Goal: Task Accomplishment & Management: Use online tool/utility

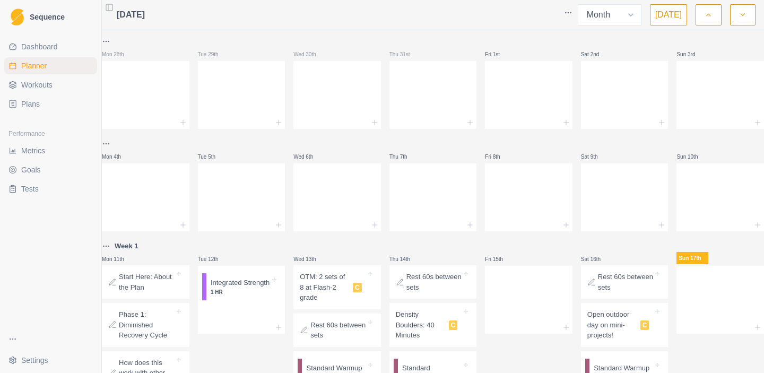
select select "month"
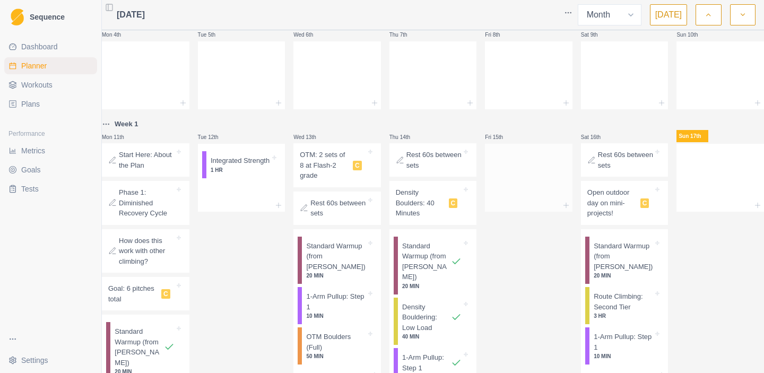
scroll to position [161, 0]
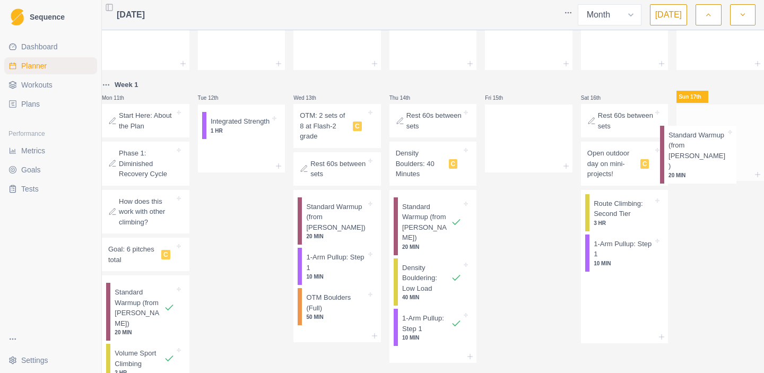
drag, startPoint x: 617, startPoint y: 223, endPoint x: 700, endPoint y: 148, distance: 111.5
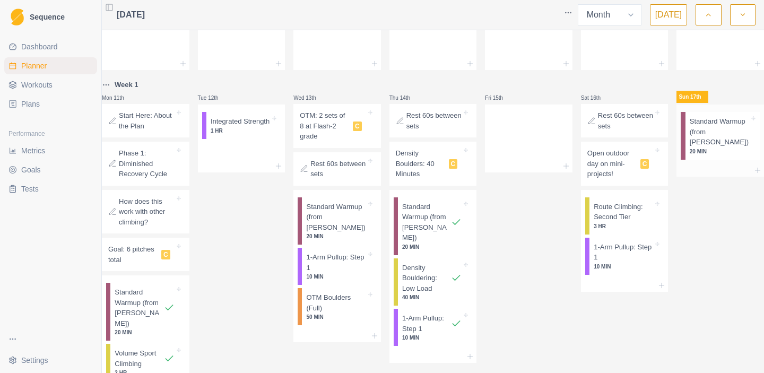
click at [699, 142] on p "Standard Warmup (from [PERSON_NAME])" at bounding box center [719, 131] width 59 height 31
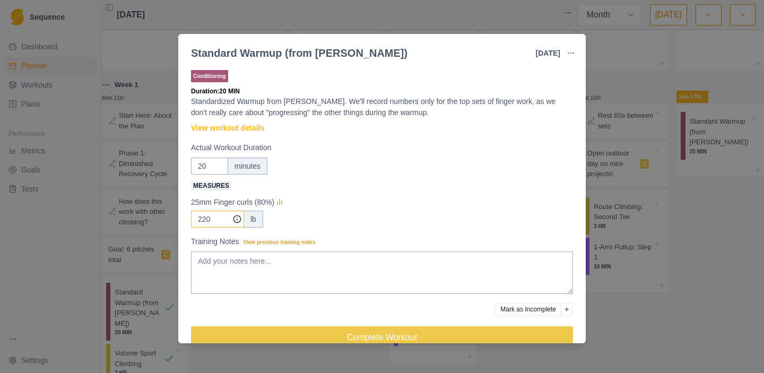
click at [222, 220] on input "220" at bounding box center [217, 219] width 53 height 17
type input "225"
click at [225, 262] on textarea "Training Notes View previous training notes" at bounding box center [382, 272] width 382 height 42
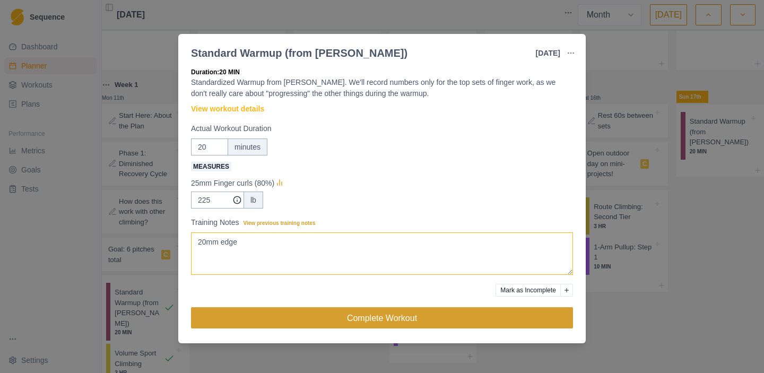
type textarea "20mm edge"
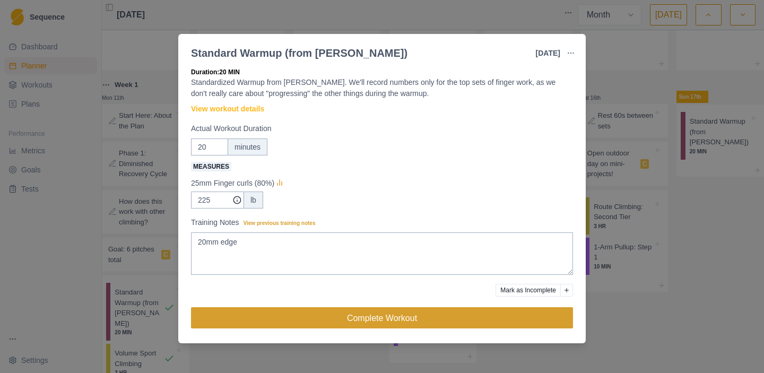
click at [347, 319] on button "Complete Workout" at bounding box center [382, 317] width 382 height 21
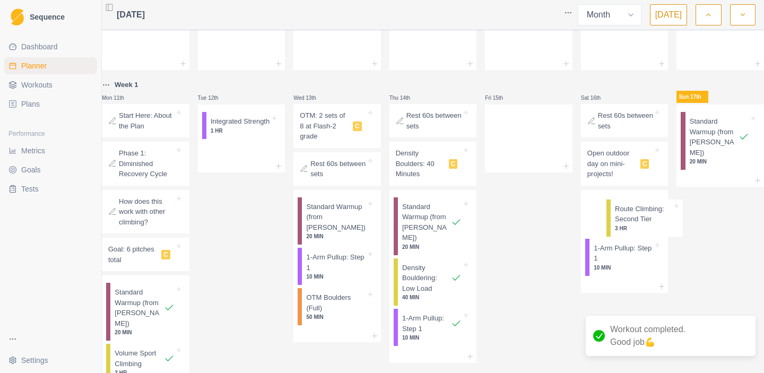
drag, startPoint x: 619, startPoint y: 225, endPoint x: 696, endPoint y: 225, distance: 77.4
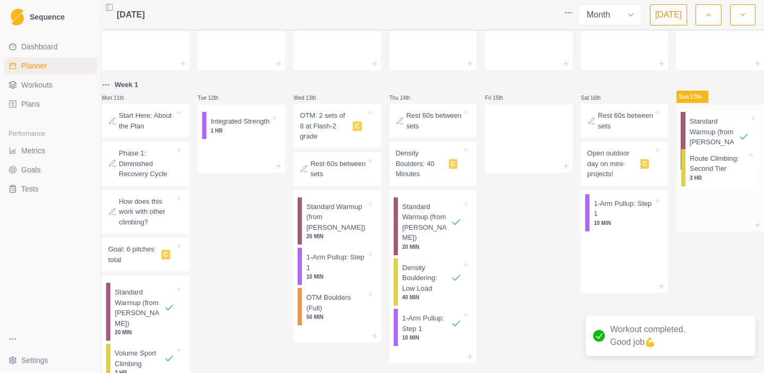
drag, startPoint x: 621, startPoint y: 215, endPoint x: 725, endPoint y: 164, distance: 115.1
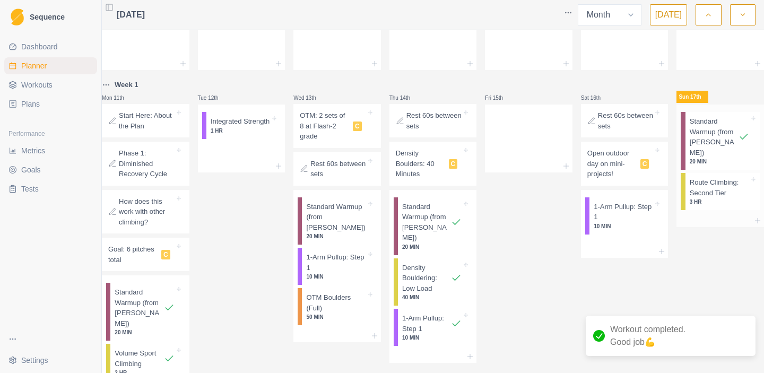
click at [703, 188] on p "Route Climbing: Second Tier" at bounding box center [719, 187] width 59 height 21
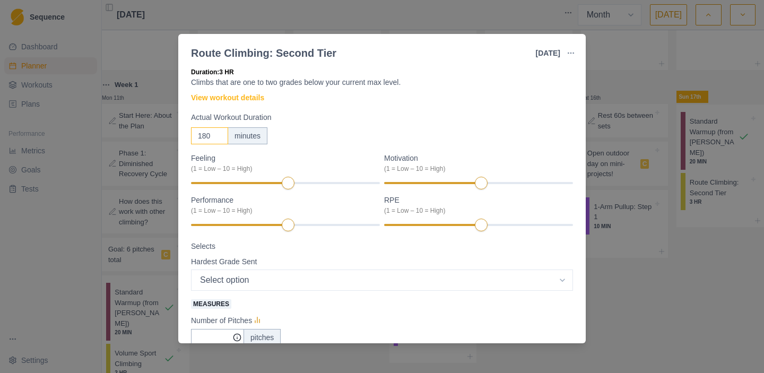
drag, startPoint x: 212, startPoint y: 135, endPoint x: 193, endPoint y: 135, distance: 18.6
click at [193, 135] on input "180" at bounding box center [209, 135] width 37 height 17
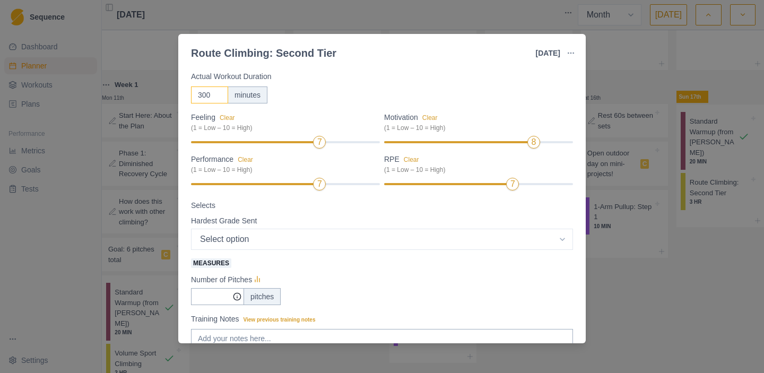
scroll to position [72, 0]
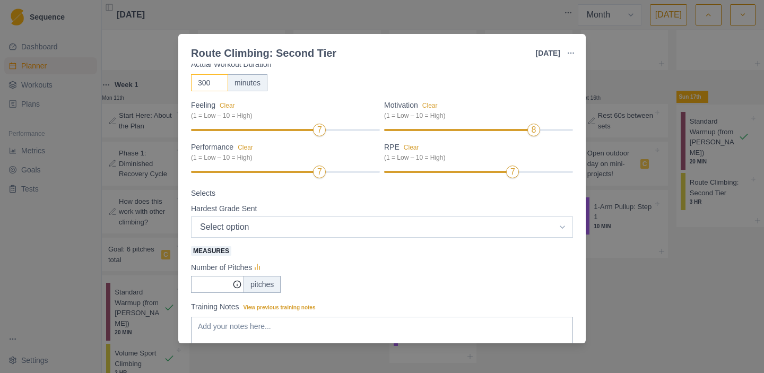
type input "300"
click at [302, 221] on select "Select option 5.4 5.5 5.6 5.7 5.8 5.9 5.10a 5.10b 5.10c 5.10d 5.11a 5.11b 5.11c…" at bounding box center [382, 226] width 382 height 21
select select "11"
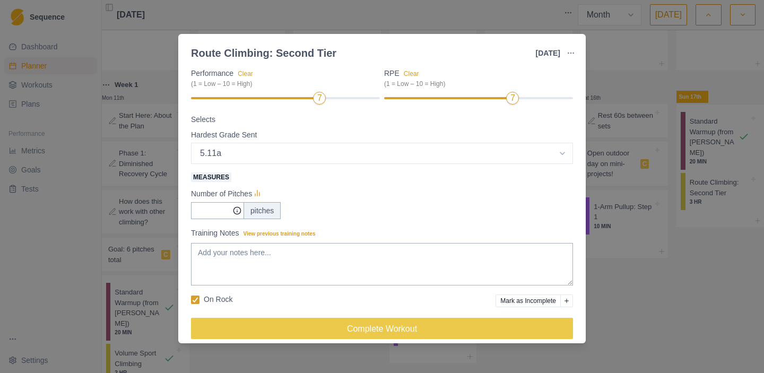
scroll to position [147, 0]
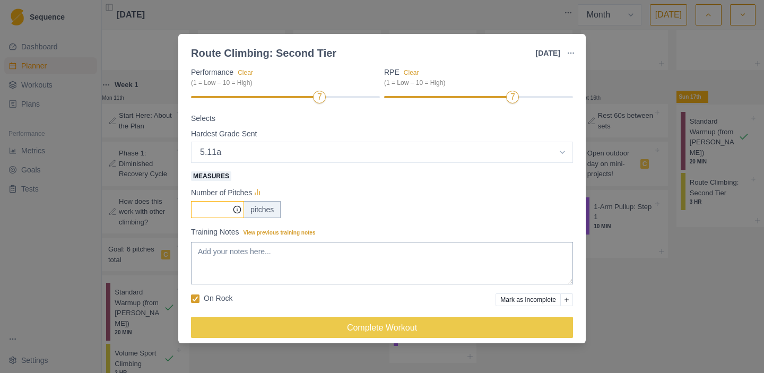
click at [219, 210] on input "Measures" at bounding box center [217, 209] width 53 height 17
type input "6"
click at [242, 258] on textarea "Training Notes View previous training notes" at bounding box center [382, 263] width 382 height 42
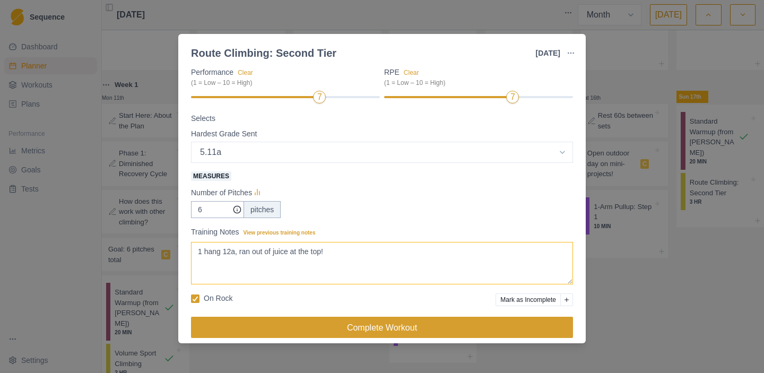
type textarea "1 hang 12a, ran out of juice at the top!"
click at [357, 331] on button "Complete Workout" at bounding box center [382, 327] width 382 height 21
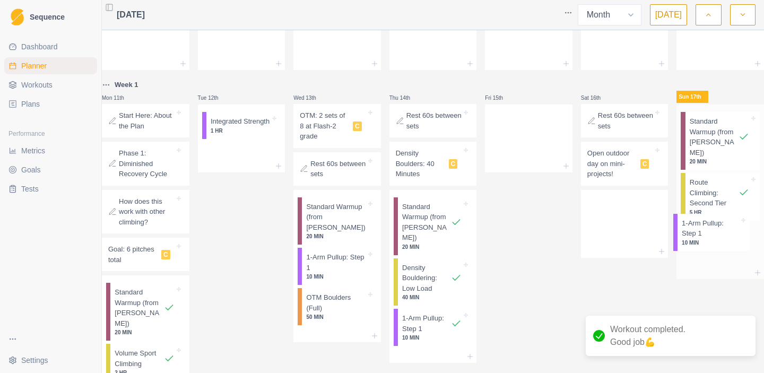
drag, startPoint x: 622, startPoint y: 221, endPoint x: 718, endPoint y: 234, distance: 96.5
click at [712, 236] on p "1-Arm Pullup: Step 1" at bounding box center [719, 238] width 59 height 21
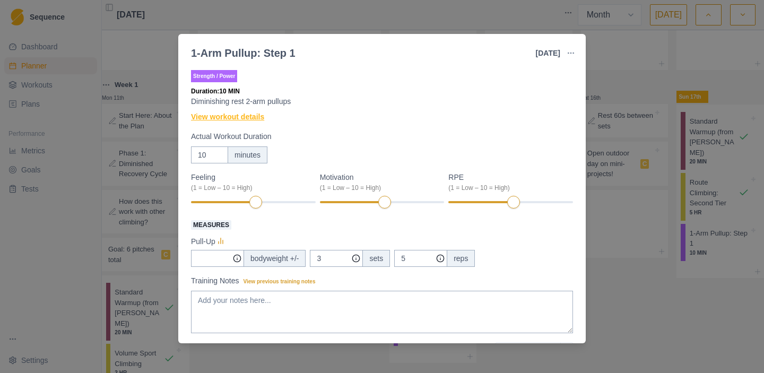
click at [244, 116] on link "View workout details" at bounding box center [227, 116] width 73 height 11
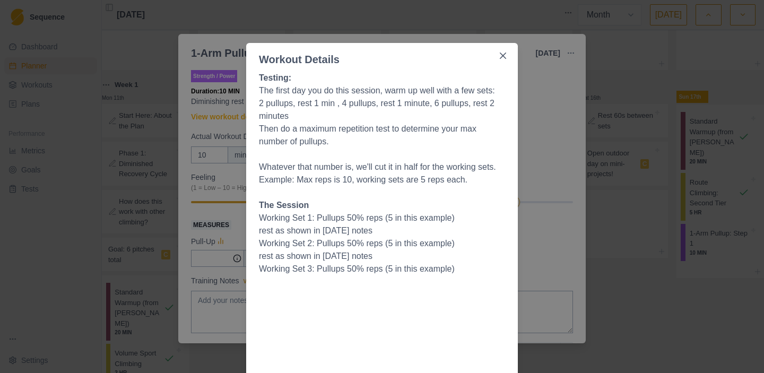
scroll to position [27, 0]
